Goal: Contribute content: Contribute content

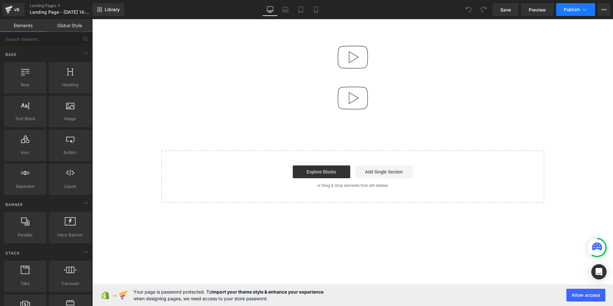
click at [575, 9] on span "Publish" at bounding box center [572, 9] width 16 height 5
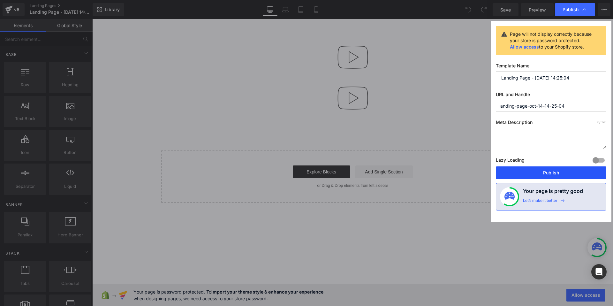
click at [522, 172] on button "Publish" at bounding box center [551, 172] width 110 height 13
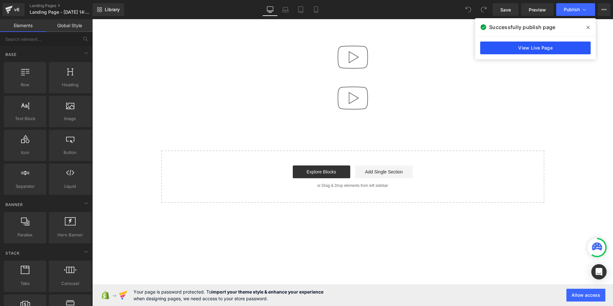
click at [545, 49] on link "View Live Page" at bounding box center [535, 47] width 110 height 13
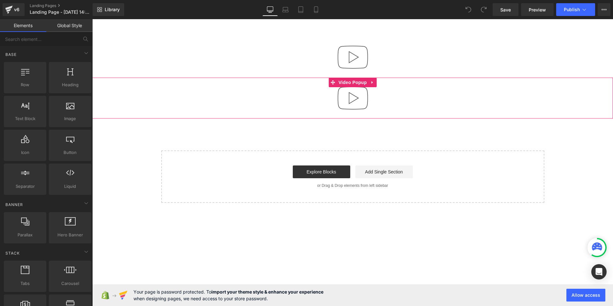
click at [382, 94] on div at bounding box center [352, 98] width 521 height 41
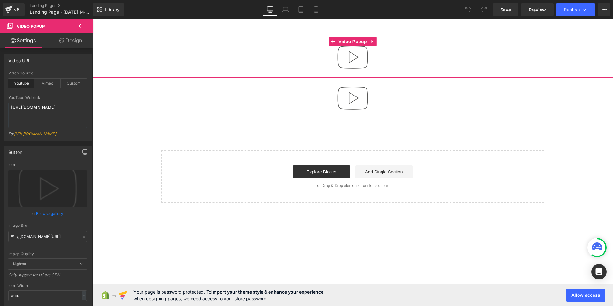
click at [392, 59] on div at bounding box center [352, 57] width 521 height 41
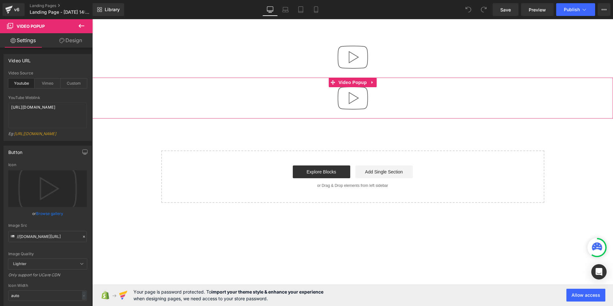
click at [385, 94] on div at bounding box center [352, 98] width 521 height 41
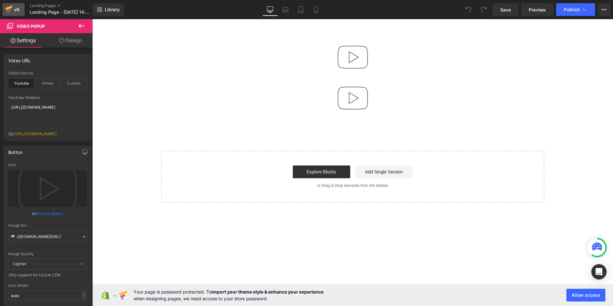
click at [15, 10] on div "v6" at bounding box center [17, 9] width 8 height 8
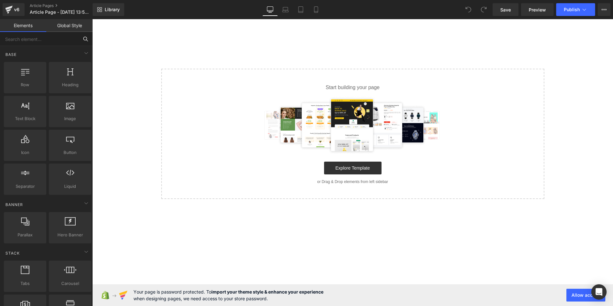
click at [33, 40] on input "text" at bounding box center [39, 39] width 79 height 14
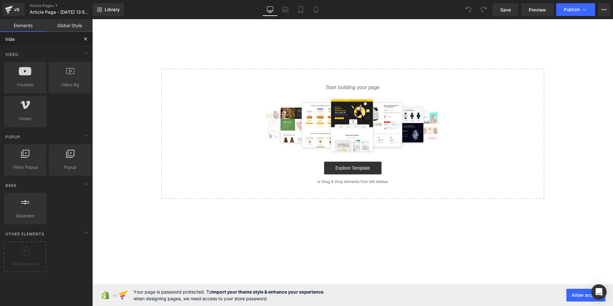
type input "Video"
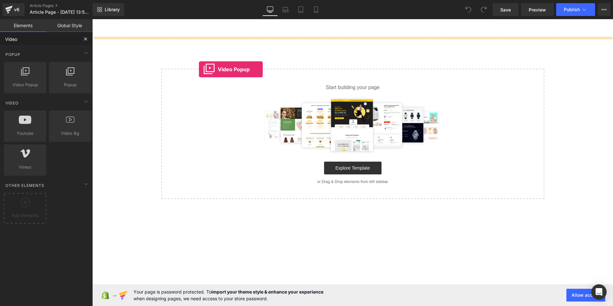
drag, startPoint x: 113, startPoint y: 93, endPoint x: 199, endPoint y: 69, distance: 88.8
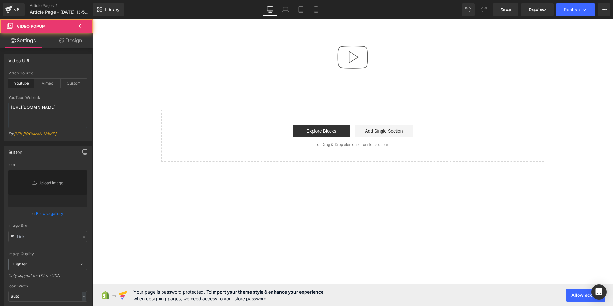
type input "//[DOMAIN_NAME][URL]"
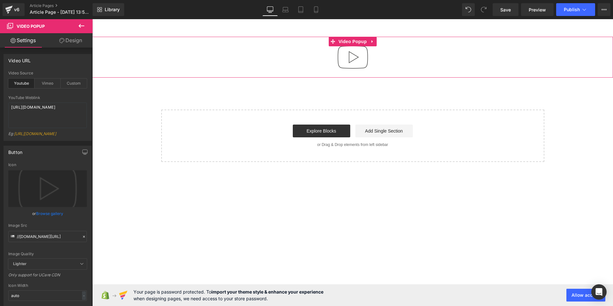
click at [229, 47] on div at bounding box center [352, 57] width 521 height 41
click at [53, 110] on textarea "[URL][DOMAIN_NAME]" at bounding box center [47, 115] width 79 height 26
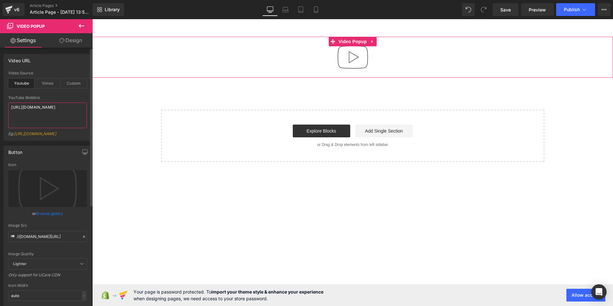
paste textarea "f7p1owp3FsY&list=RDf7p1owp3FsY&start_radio=1"
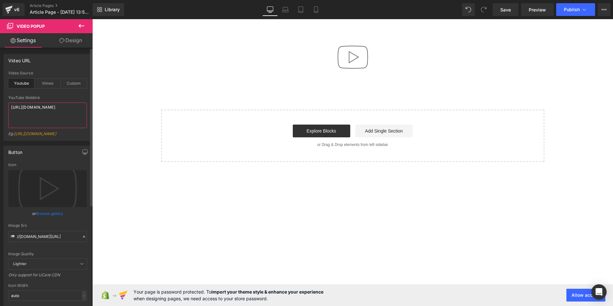
type textarea "[URL][DOMAIN_NAME]"
click at [56, 98] on div "YouTube Weblink" at bounding box center [47, 97] width 79 height 4
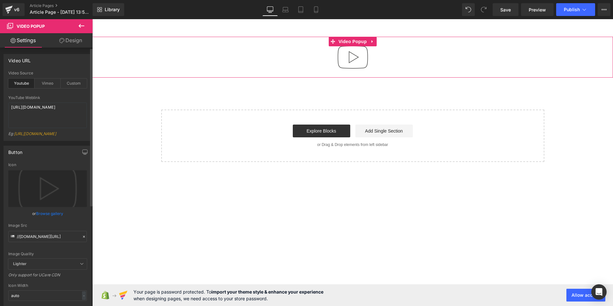
click at [60, 67] on div "Video URL youtube Video Source Youtube Vimeo Custom [URL][DOMAIN_NAME] YouTube …" at bounding box center [48, 97] width 88 height 87
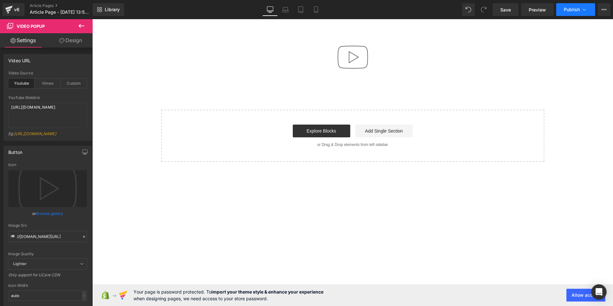
click at [568, 8] on span "Publish" at bounding box center [572, 9] width 16 height 5
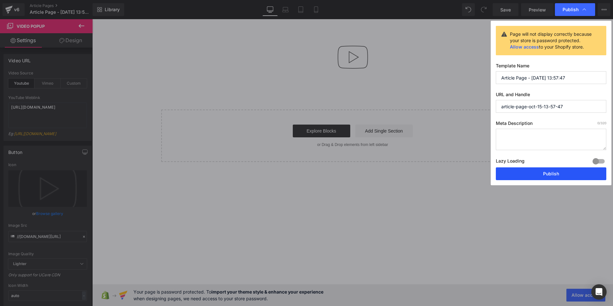
click at [542, 172] on button "Publish" at bounding box center [551, 173] width 110 height 13
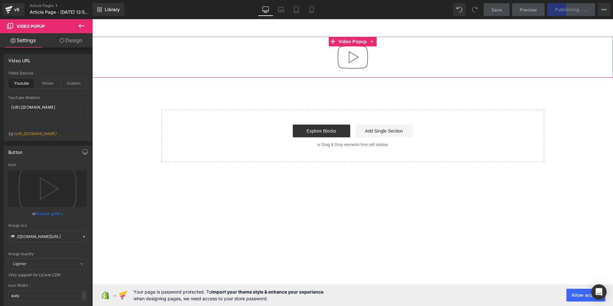
click at [326, 50] on div at bounding box center [352, 57] width 521 height 41
click at [362, 42] on span "Video Popup" at bounding box center [353, 42] width 32 height 10
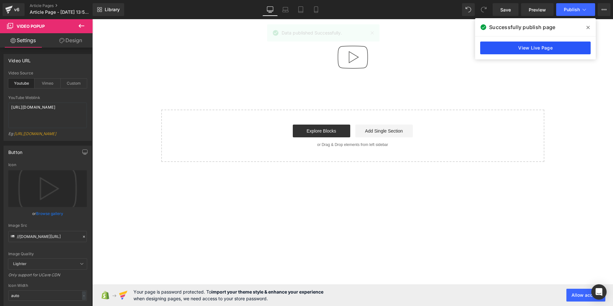
click at [493, 49] on link "View Live Page" at bounding box center [535, 47] width 110 height 13
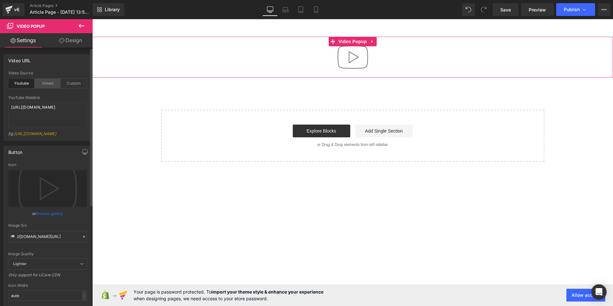
click at [46, 84] on div "Vimeo" at bounding box center [47, 84] width 26 height 10
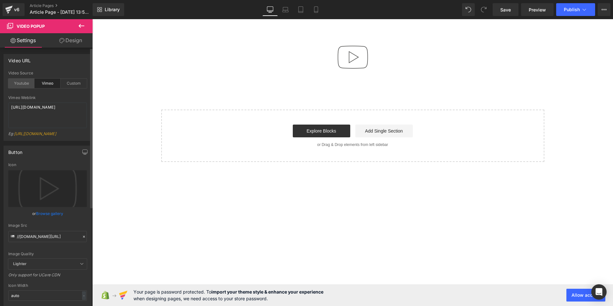
click at [26, 83] on div "Youtube" at bounding box center [21, 84] width 26 height 10
click at [87, 25] on button at bounding box center [81, 26] width 22 height 14
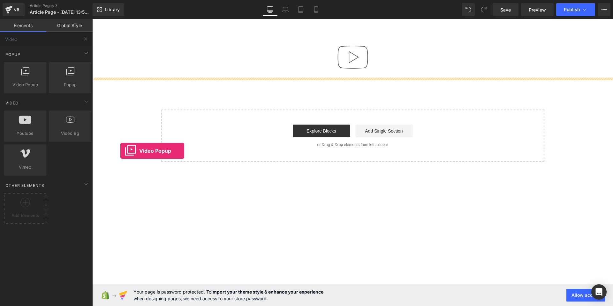
drag, startPoint x: 116, startPoint y: 94, endPoint x: 120, endPoint y: 151, distance: 57.3
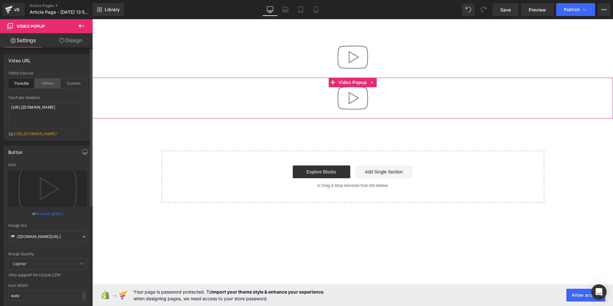
click at [48, 86] on div "Vimeo" at bounding box center [47, 84] width 26 height 10
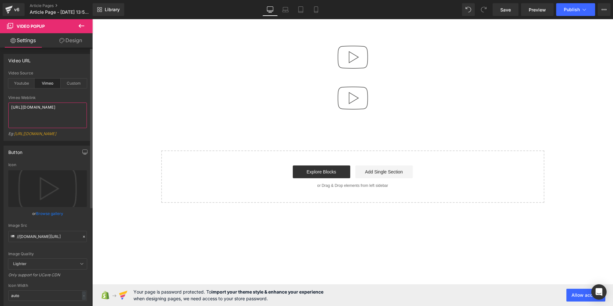
click at [52, 107] on textarea "[URL][DOMAIN_NAME]" at bounding box center [47, 115] width 79 height 26
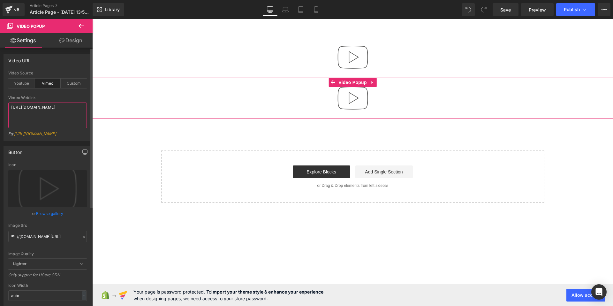
click at [52, 107] on textarea "[URL][DOMAIN_NAME]" at bounding box center [47, 115] width 79 height 26
paste textarea "125505125"
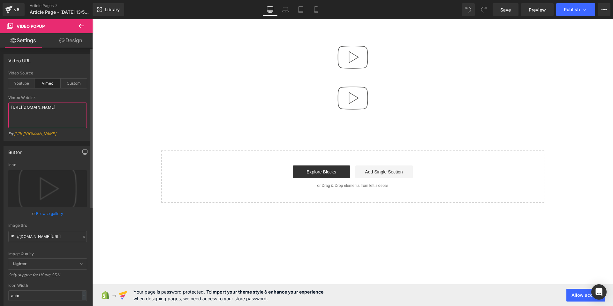
type textarea "[URL][DOMAIN_NAME]"
click at [52, 95] on div "Vimeo Weblink" at bounding box center [47, 97] width 79 height 4
click at [80, 24] on icon at bounding box center [82, 26] width 6 height 4
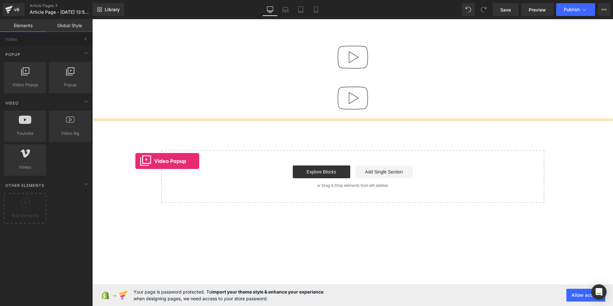
drag, startPoint x: 118, startPoint y: 96, endPoint x: 165, endPoint y: 193, distance: 107.8
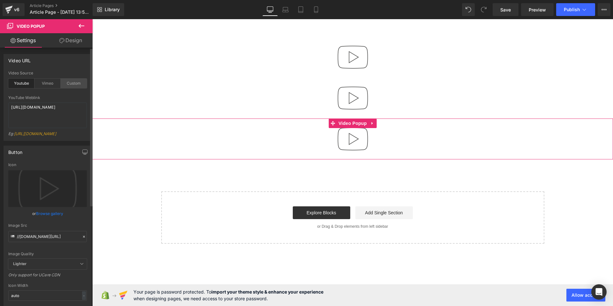
click at [74, 81] on div "Custom" at bounding box center [74, 84] width 26 height 10
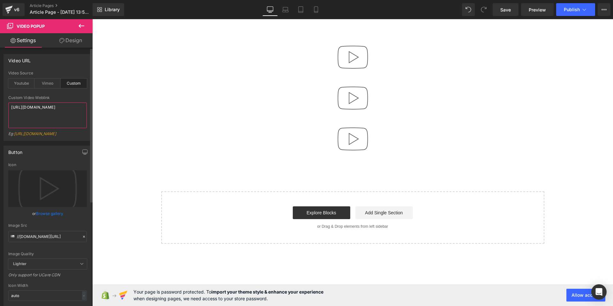
click at [57, 113] on textarea "[URL][DOMAIN_NAME]" at bounding box center [47, 115] width 79 height 26
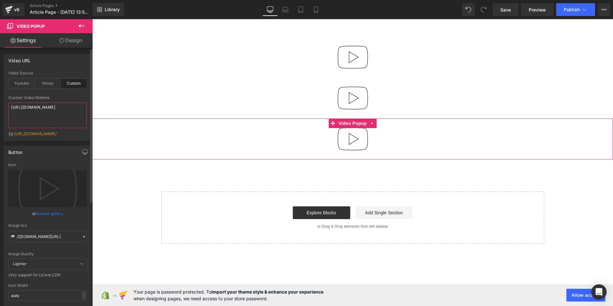
click at [57, 113] on textarea "[URL][DOMAIN_NAME]" at bounding box center [47, 115] width 79 height 26
paste textarea "[DOMAIN_NAME][URL]"
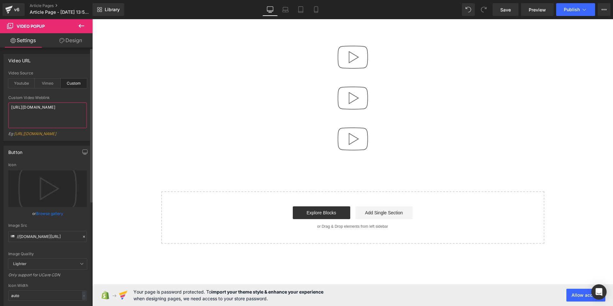
type textarea "[URL][DOMAIN_NAME]"
click at [68, 96] on div "Custom Video Weblink" at bounding box center [47, 97] width 79 height 4
click at [568, 13] on button "Publish" at bounding box center [575, 9] width 39 height 13
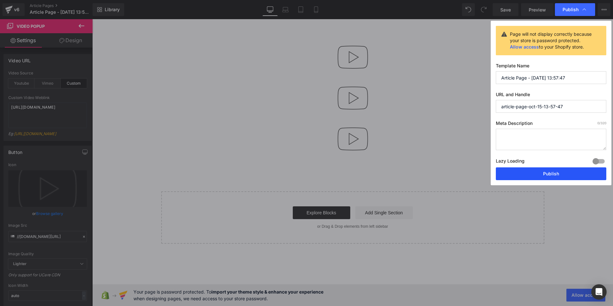
click at [527, 179] on button "Publish" at bounding box center [551, 173] width 110 height 13
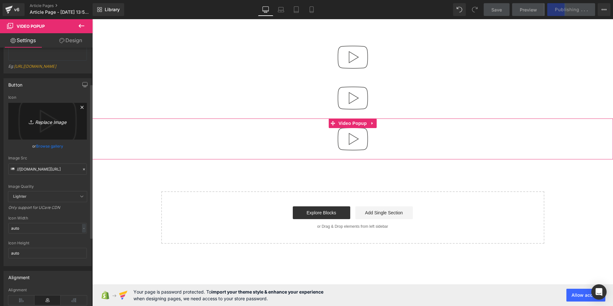
scroll to position [175, 0]
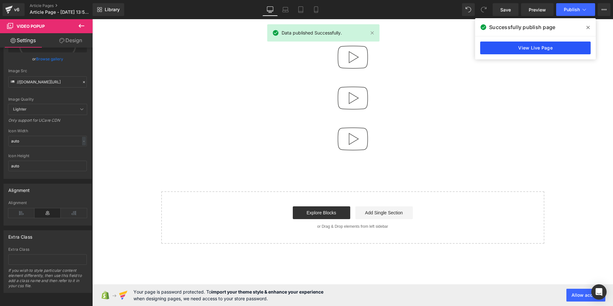
click at [541, 51] on link "View Live Page" at bounding box center [535, 47] width 110 height 13
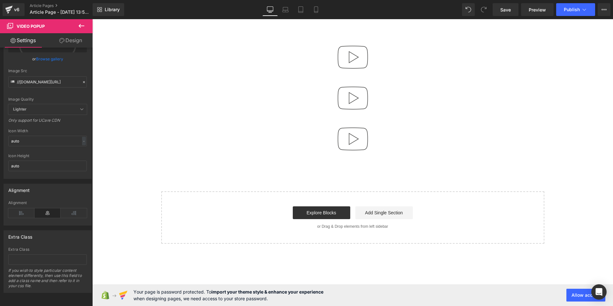
click at [84, 28] on icon at bounding box center [82, 26] width 8 height 8
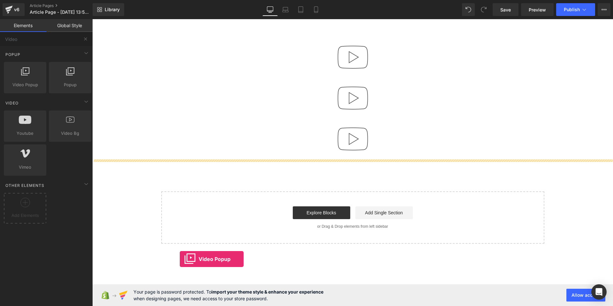
drag, startPoint x: 115, startPoint y: 96, endPoint x: 180, endPoint y: 259, distance: 174.9
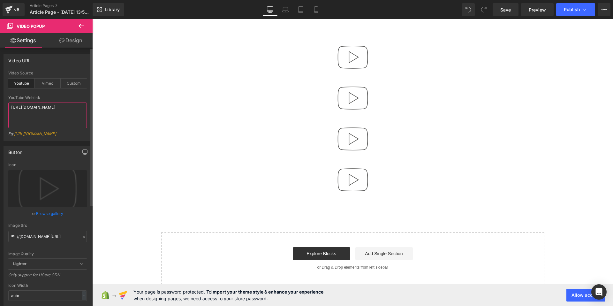
click at [41, 113] on textarea "[URL][DOMAIN_NAME]" at bounding box center [47, 115] width 79 height 26
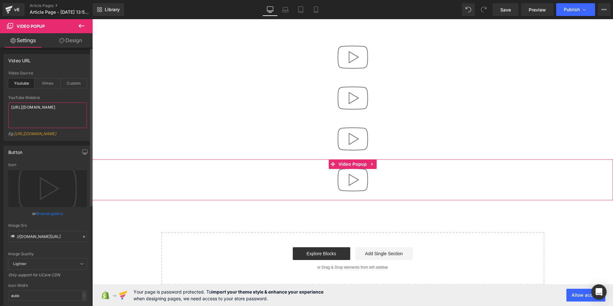
click at [41, 113] on textarea "[URL][DOMAIN_NAME]" at bounding box center [47, 115] width 79 height 26
paste textarea "hQ358MFE77A&list=RDoCLeNaCRfWY&index=27"
type textarea "[URL][DOMAIN_NAME]"
click at [4, 110] on div "youtube Video Source Youtube Vimeo Custom [URL][DOMAIN_NAME] YouTube Weblink [U…" at bounding box center [47, 106] width 87 height 70
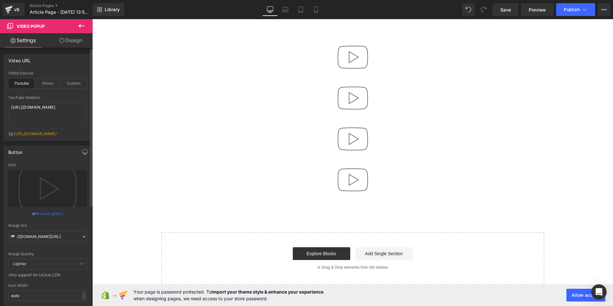
click at [55, 100] on div "YouTube Weblink [URL][DOMAIN_NAME] Eg: [URL][DOMAIN_NAME]" at bounding box center [47, 117] width 79 height 45
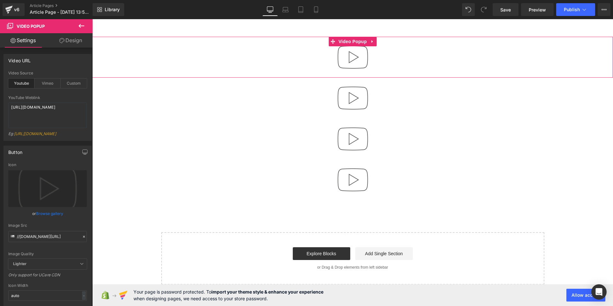
click at [384, 57] on div at bounding box center [352, 57] width 521 height 41
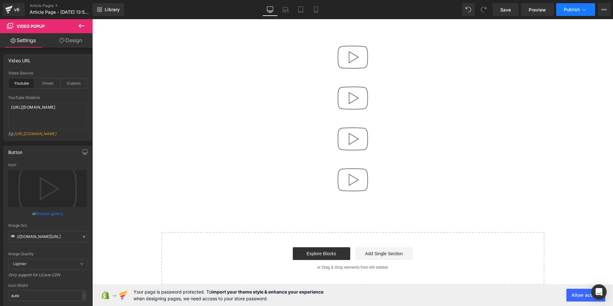
click at [565, 13] on button "Publish" at bounding box center [575, 9] width 39 height 13
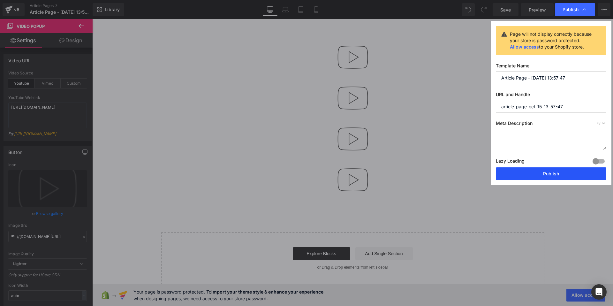
click at [513, 176] on button "Publish" at bounding box center [551, 173] width 110 height 13
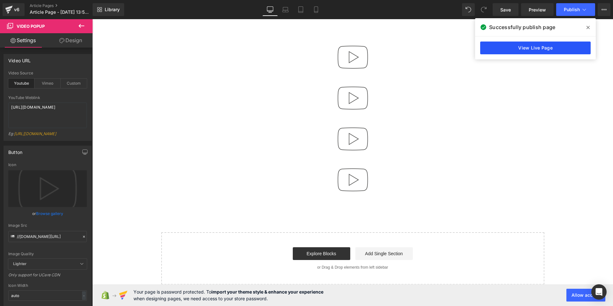
click at [524, 50] on link "View Live Page" at bounding box center [535, 47] width 110 height 13
